Goal: Complete application form

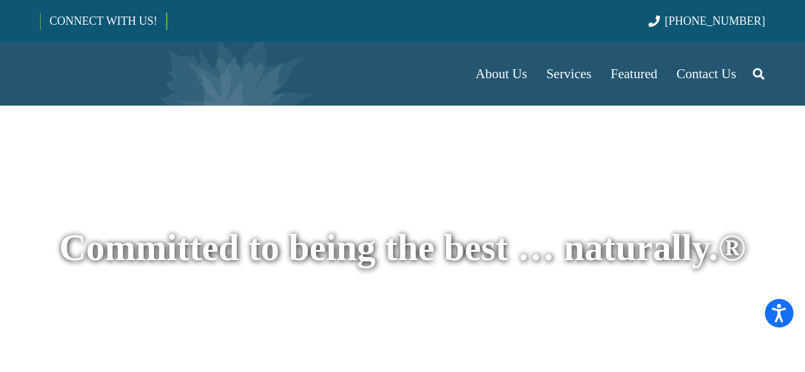
scroll to position [2546, 0]
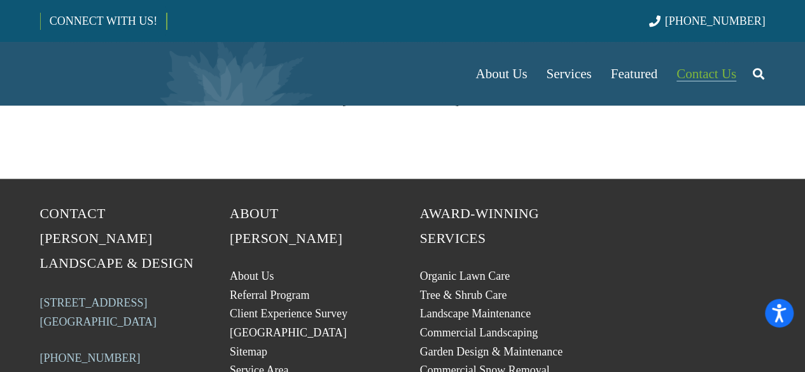
click at [688, 70] on span "Contact Us" at bounding box center [706, 73] width 60 height 15
click at [715, 71] on span "Contact Us" at bounding box center [706, 73] width 60 height 15
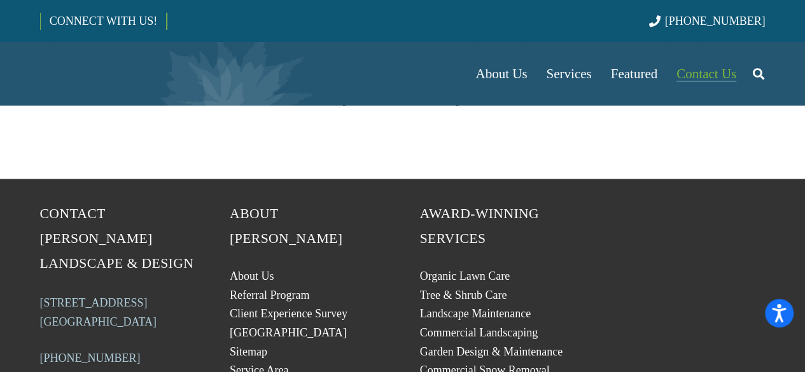
click at [715, 71] on span "Contact Us" at bounding box center [706, 73] width 60 height 15
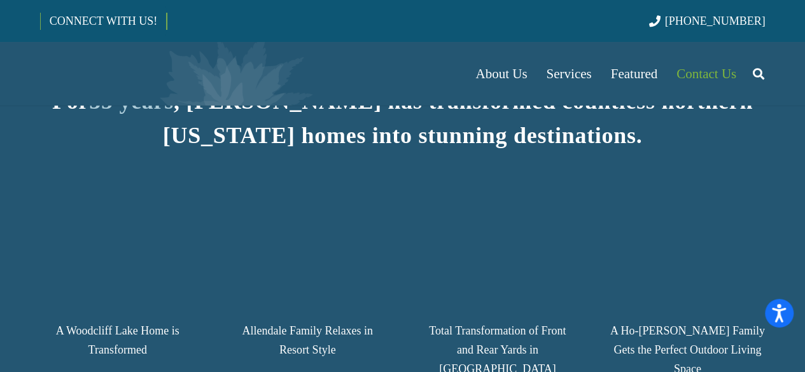
scroll to position [1656, 0]
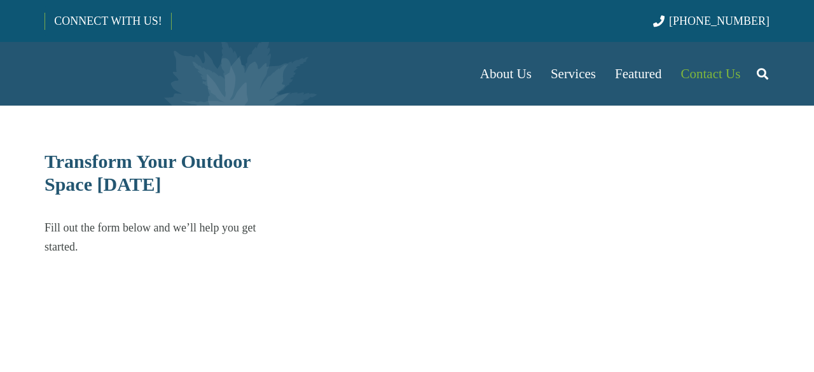
select select "******"
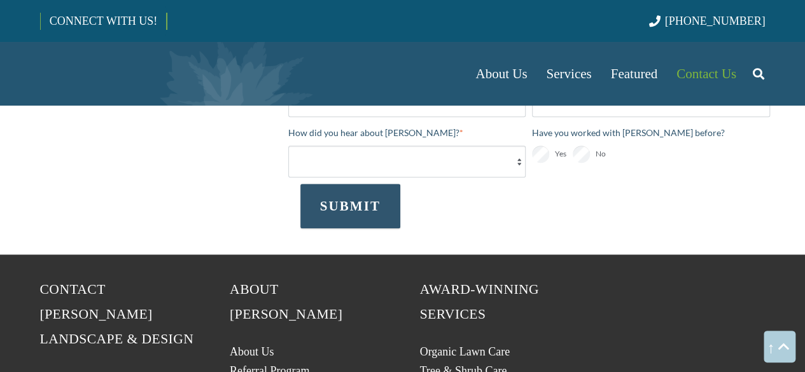
scroll to position [723, 0]
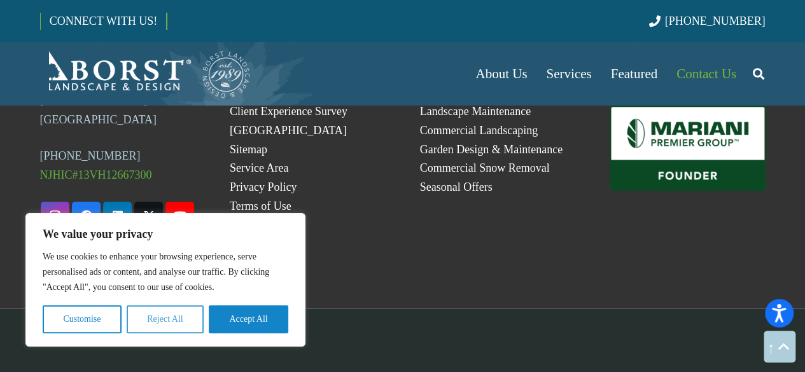
click at [160, 321] on button "Reject All" at bounding box center [165, 319] width 77 height 28
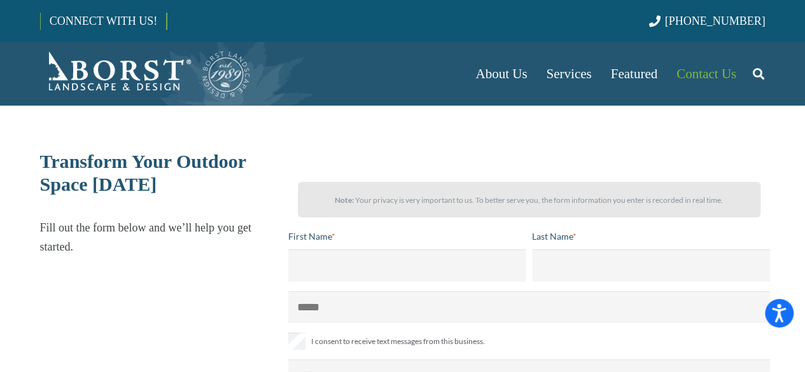
scroll to position [0, 0]
drag, startPoint x: 306, startPoint y: 255, endPoint x: 350, endPoint y: 289, distance: 56.2
click at [306, 256] on input "First Name *" at bounding box center [407, 265] width 238 height 32
click at [355, 270] on input "First Name *" at bounding box center [407, 265] width 238 height 32
click at [364, 262] on input "First Name *" at bounding box center [407, 265] width 238 height 32
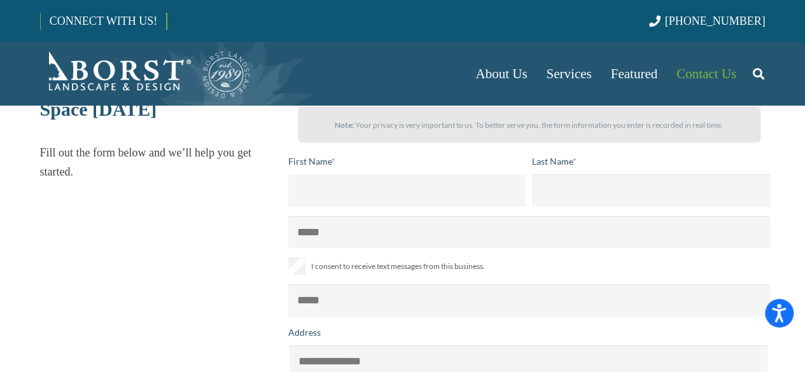
scroll to position [64, 0]
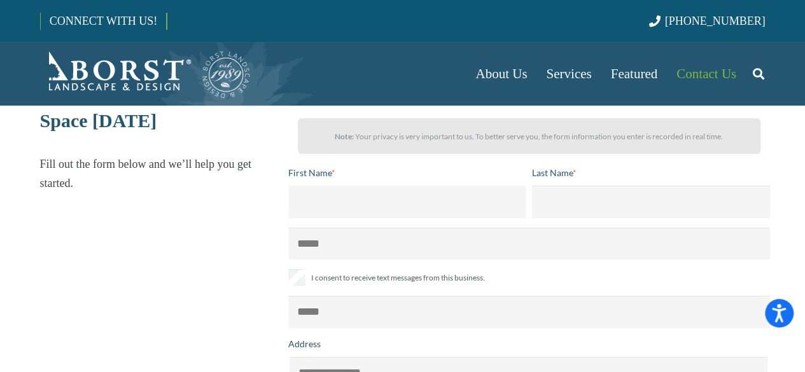
click at [319, 204] on input "First Name *" at bounding box center [407, 202] width 238 height 32
type input "*"
type input "*****"
click at [547, 209] on input "Last Name *" at bounding box center [651, 202] width 238 height 32
type input "****"
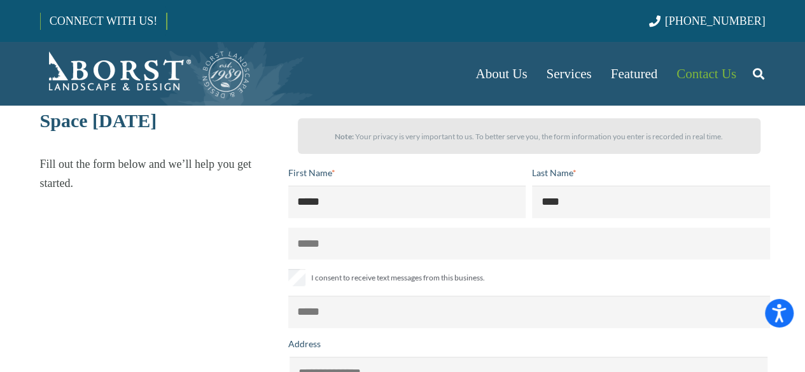
click at [345, 237] on input "tel" at bounding box center [528, 244] width 481 height 32
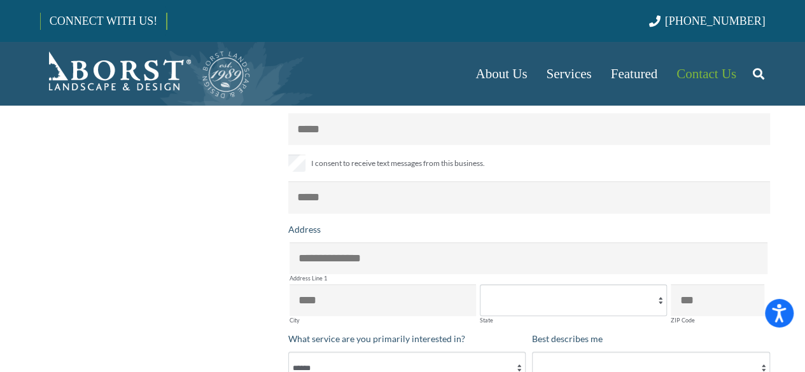
scroll to position [191, 0]
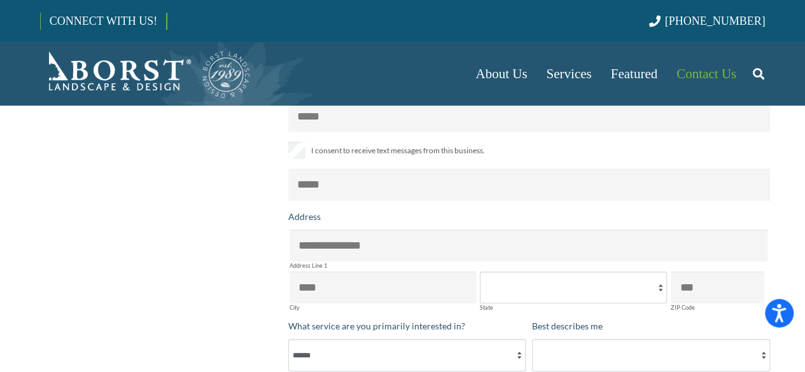
click at [314, 184] on input "email" at bounding box center [528, 185] width 481 height 32
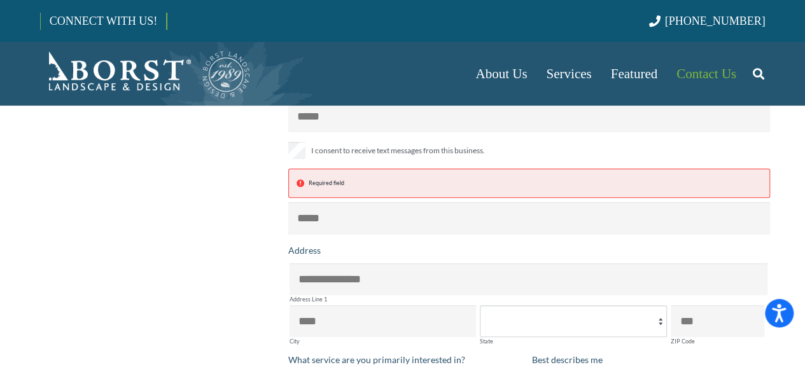
drag, startPoint x: 188, startPoint y: 298, endPoint x: 299, endPoint y: 283, distance: 112.4
click at [188, 298] on div "Transform Your Outdoor Space Today Fill out the form below and we’ll help you g…" at bounding box center [213, 239] width 380 height 560
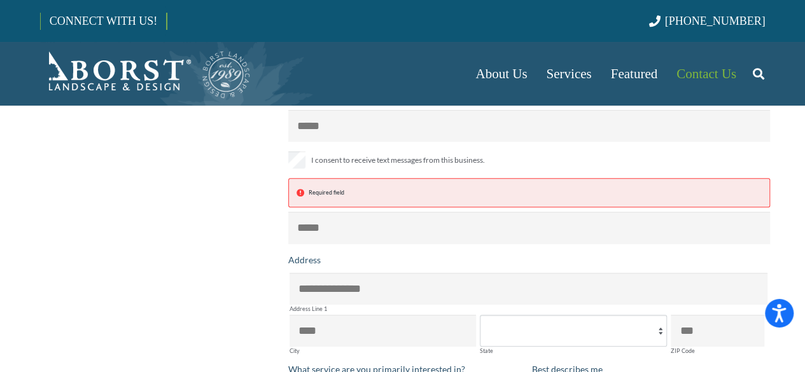
scroll to position [127, 0]
